Goal: Task Accomplishment & Management: Use online tool/utility

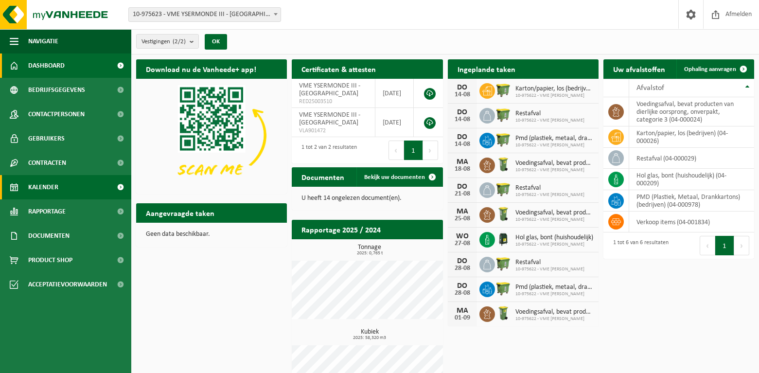
click at [61, 179] on link "Kalender" at bounding box center [65, 187] width 131 height 24
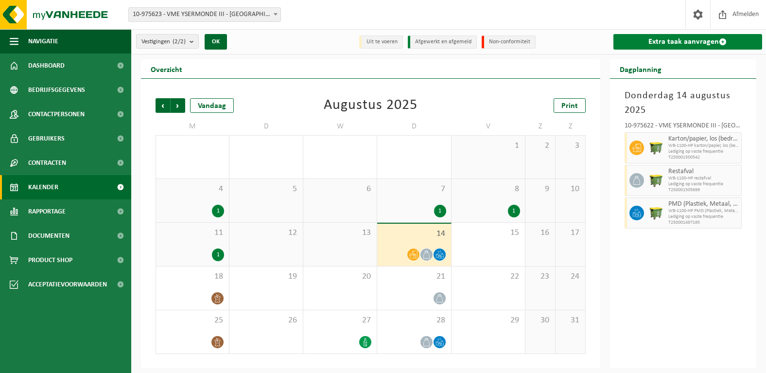
click at [659, 42] on link "Extra taak aanvragen" at bounding box center [687, 42] width 149 height 16
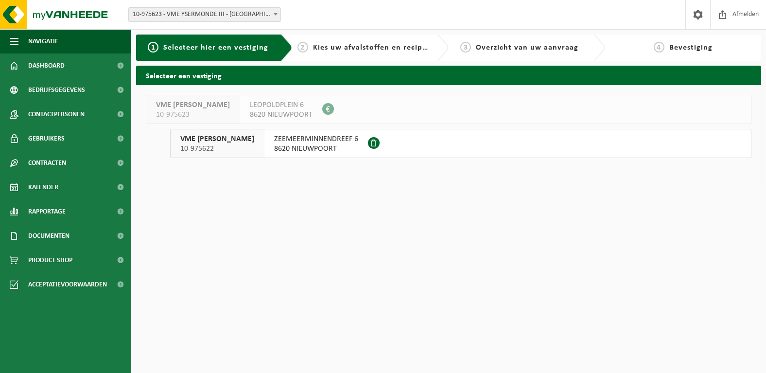
click at [342, 142] on span "ZEEMEERMINNENDREEF 6" at bounding box center [316, 139] width 84 height 10
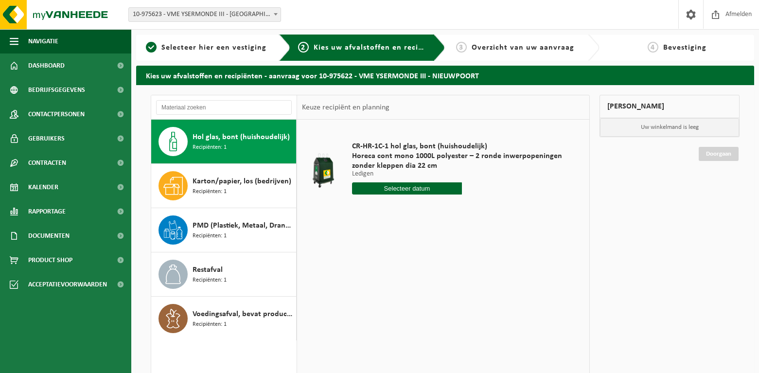
click at [434, 190] on input "text" at bounding box center [407, 188] width 110 height 12
click at [429, 274] on div "28 29 30 31 1 2 3 4 5 6 7 8 9 10 11 12 13 14 15 16 17 18 19 20 21 22 23 24 25 2…" at bounding box center [412, 275] width 120 height 78
click at [430, 275] on div "28 29 30 31 1 2 3 4 5 6 7 8 9 10 11 12 13 14 15 16 17 18 19 20 21 22 23 24 25 2…" at bounding box center [412, 275] width 120 height 78
click at [399, 292] on div "20" at bounding box center [394, 290] width 17 height 16
type input "Van 2025-08-20"
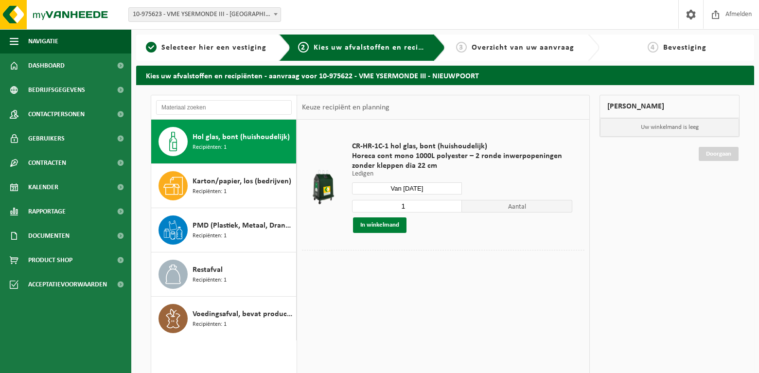
click at [376, 232] on button "In winkelmand" at bounding box center [379, 225] width 53 height 16
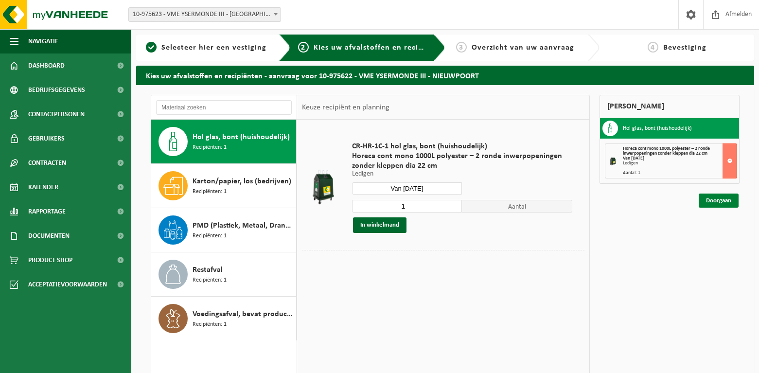
click at [711, 201] on link "Doorgaan" at bounding box center [718, 200] width 40 height 14
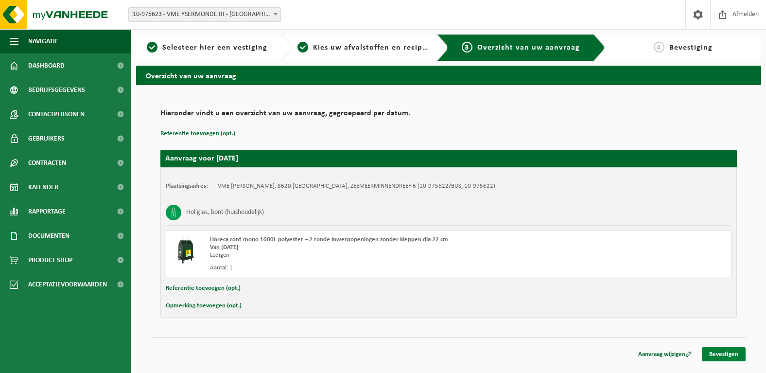
click at [733, 350] on link "Bevestigen" at bounding box center [724, 354] width 44 height 14
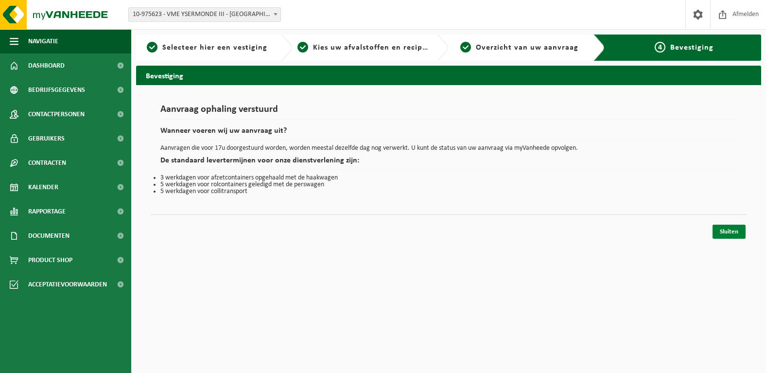
click at [726, 229] on link "Sluiten" at bounding box center [728, 232] width 33 height 14
